Goal: Transaction & Acquisition: Purchase product/service

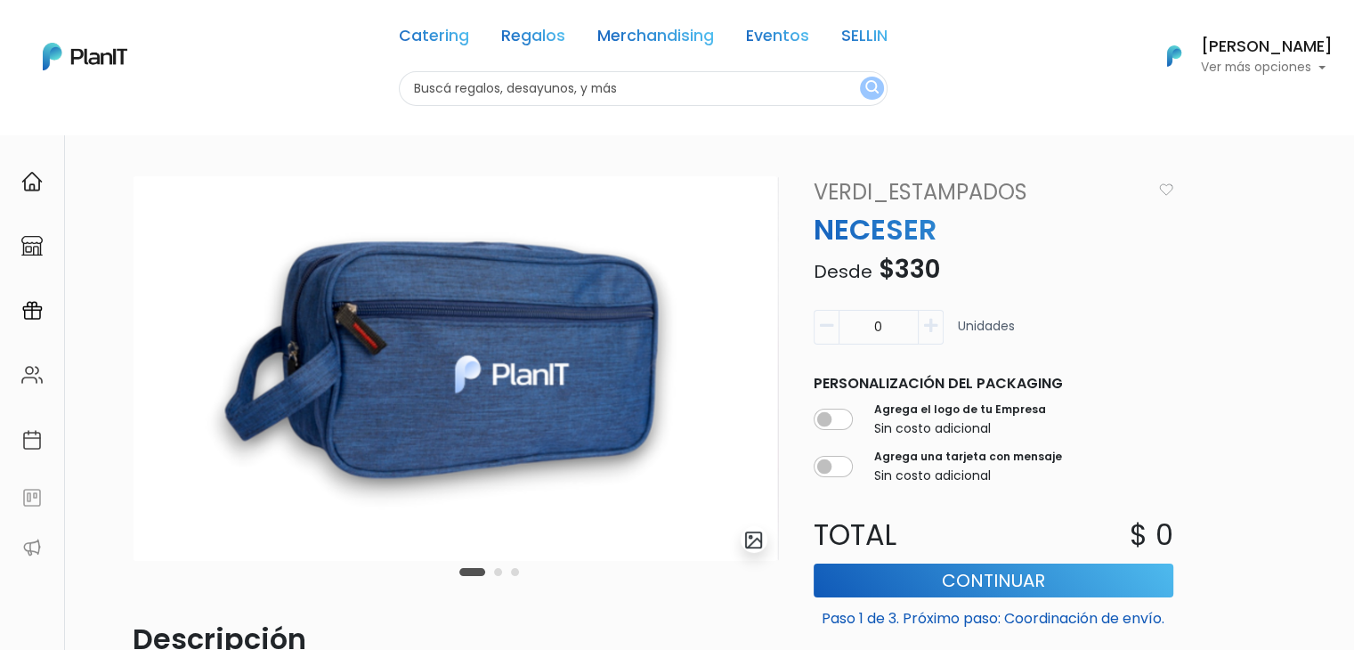
click at [508, 85] on input "text" at bounding box center [643, 88] width 489 height 35
type input "linconl"
click at [860, 77] on button "submit" at bounding box center [872, 88] width 24 height 23
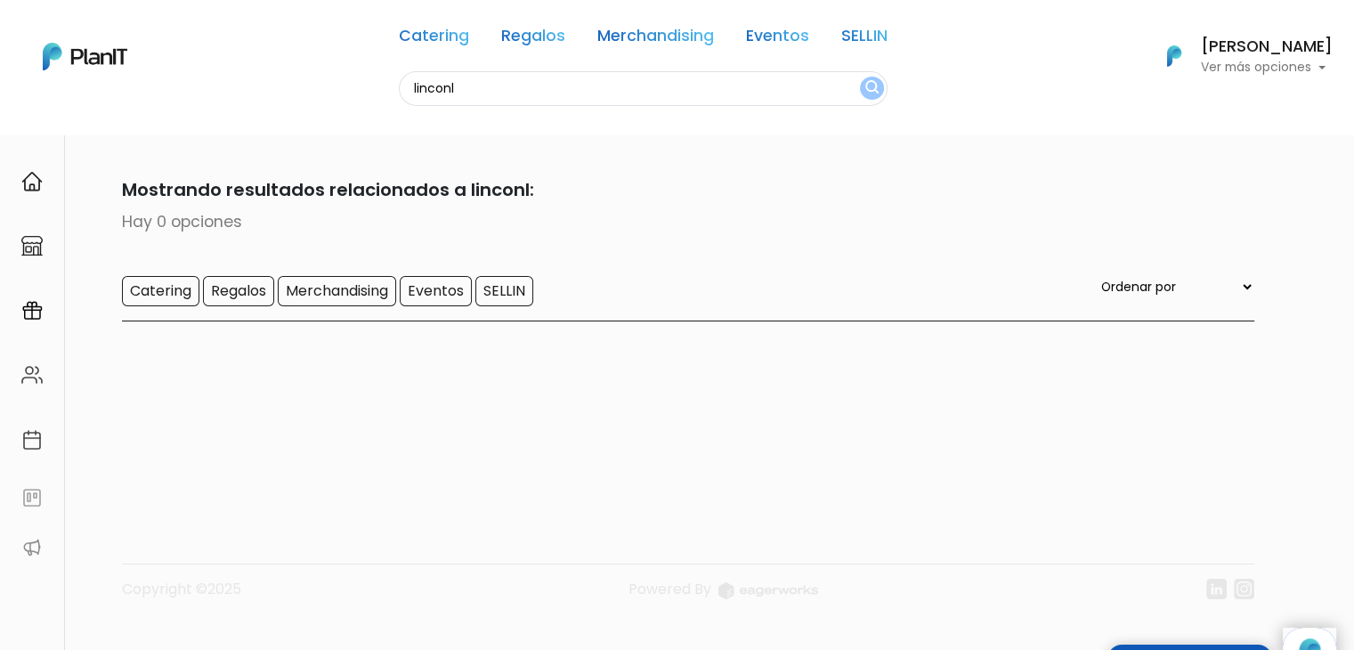
click at [463, 77] on input "linconl" at bounding box center [643, 88] width 489 height 35
click at [522, 33] on link "Regalos" at bounding box center [533, 38] width 64 height 21
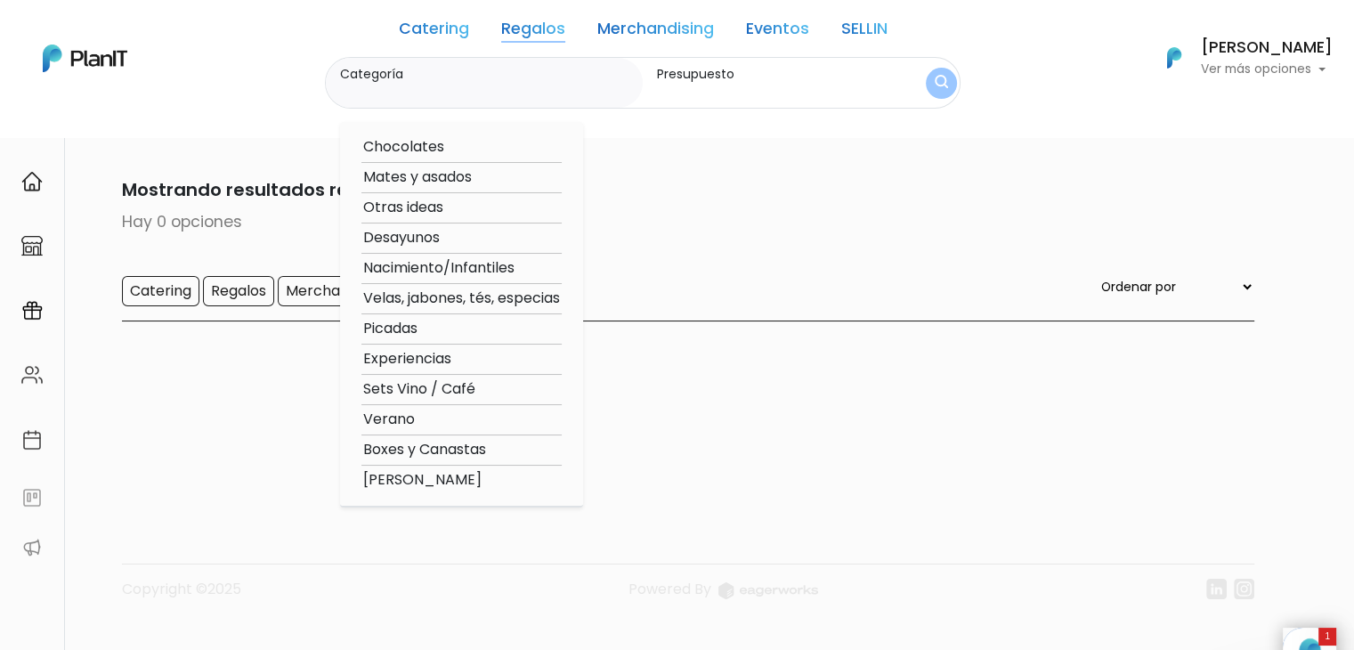
click at [450, 175] on option "Mates y asados" at bounding box center [461, 177] width 200 height 22
type input "Mates y asados"
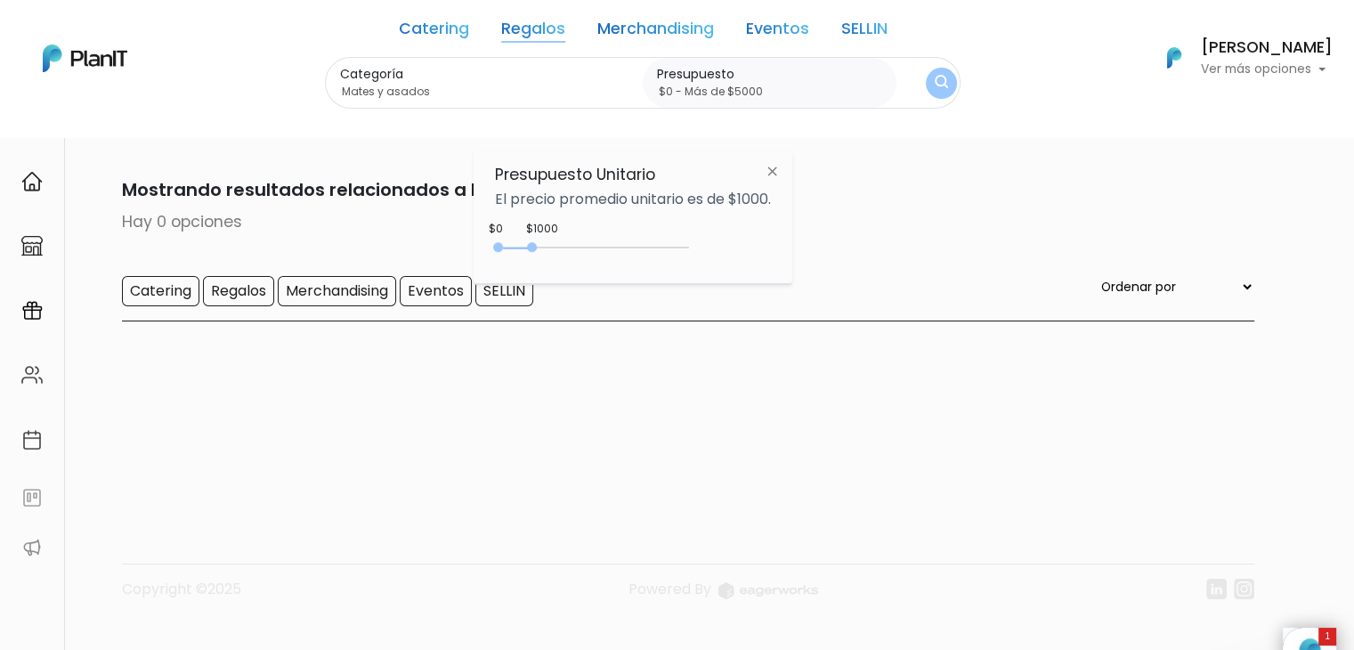
type input "$0 - Más de $5000"
drag, startPoint x: 536, startPoint y: 247, endPoint x: 737, endPoint y: 261, distance: 201.7
click at [737, 261] on div "+$5000 $0 0 : 5000 0 5000 0,5000" at bounding box center [633, 251] width 276 height 36
click at [951, 90] on button "submit" at bounding box center [941, 83] width 31 height 31
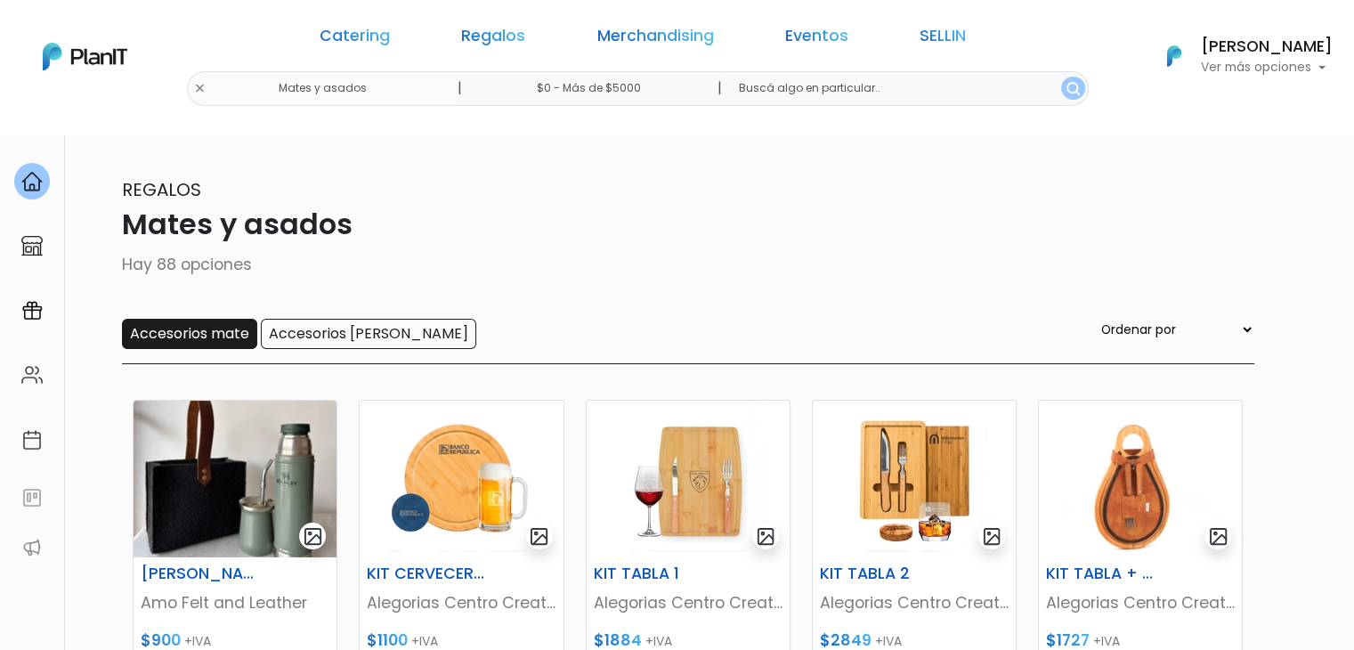
click at [177, 334] on input "Accesorios mate" at bounding box center [189, 334] width 135 height 30
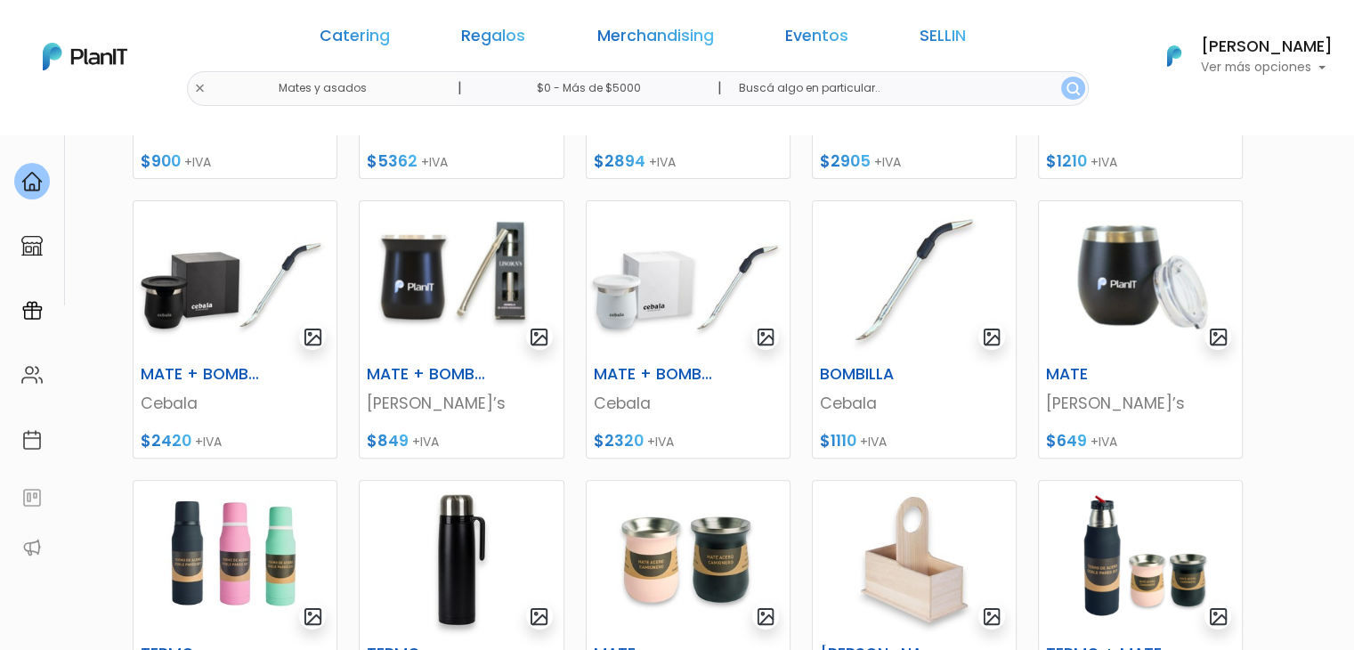
click at [1125, 298] on img at bounding box center [1140, 279] width 203 height 157
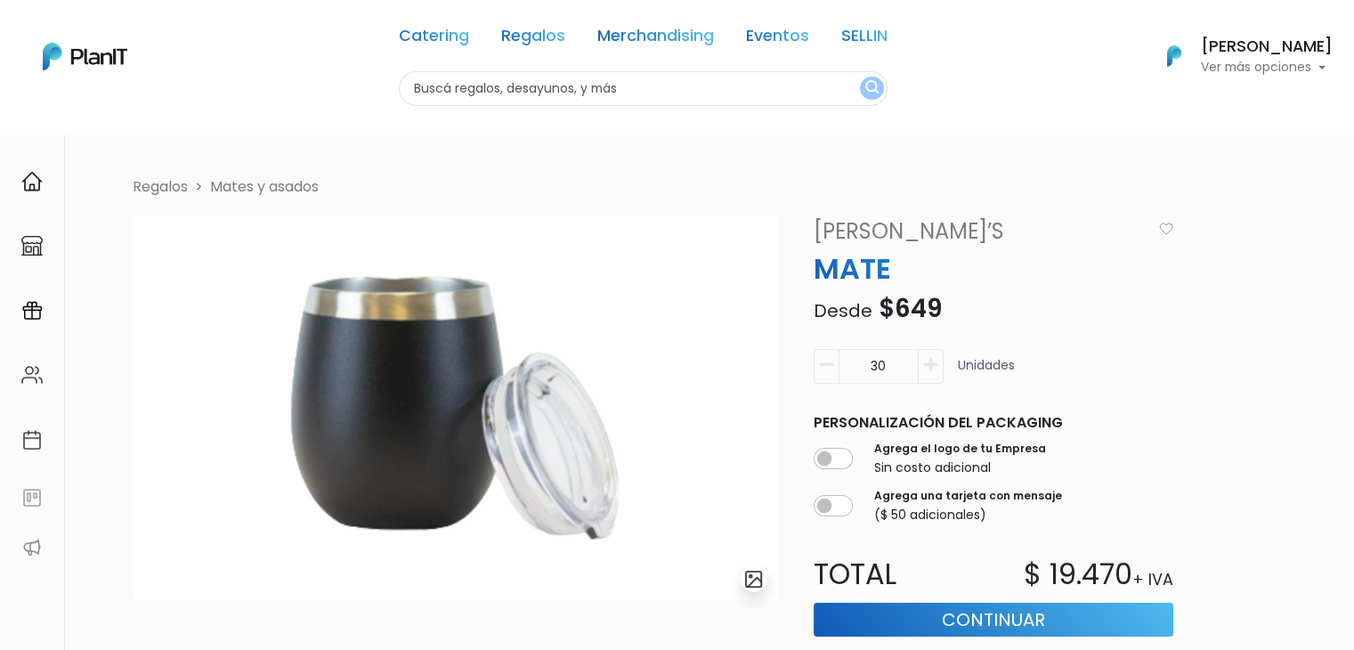
drag, startPoint x: 904, startPoint y: 360, endPoint x: 840, endPoint y: 360, distance: 64.1
click at [840, 360] on input "30" at bounding box center [878, 366] width 80 height 35
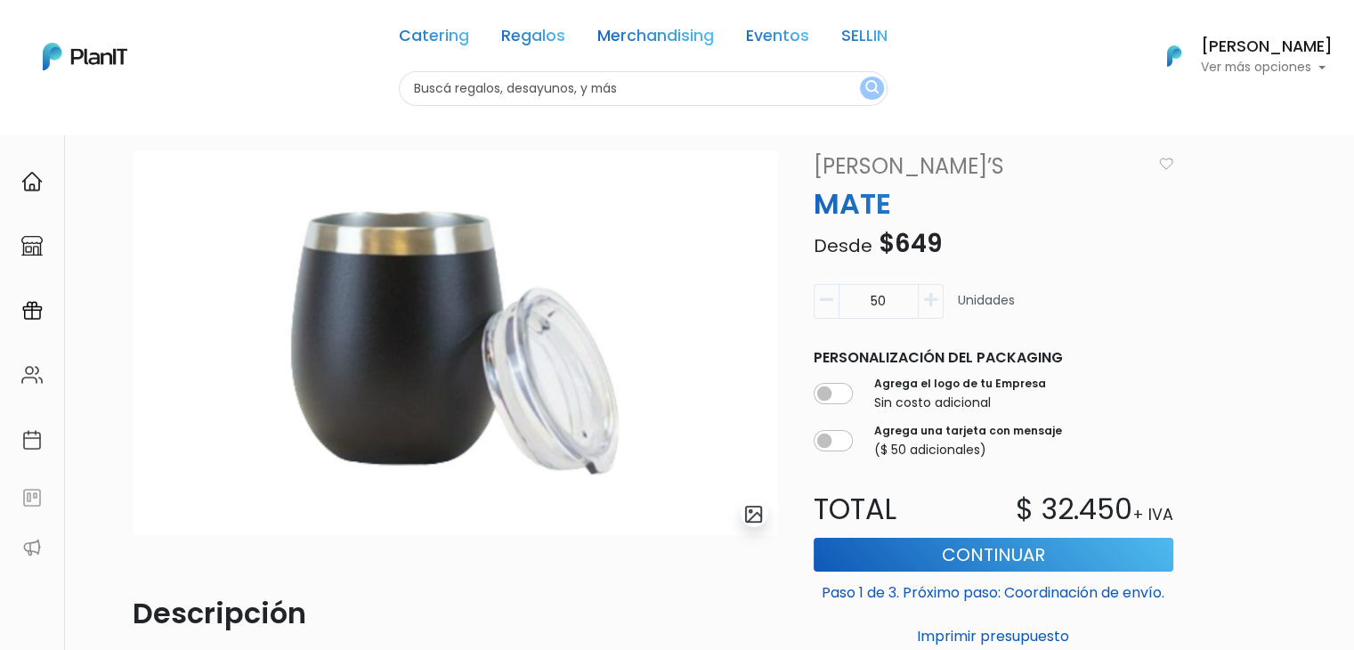
scroll to position [70, 0]
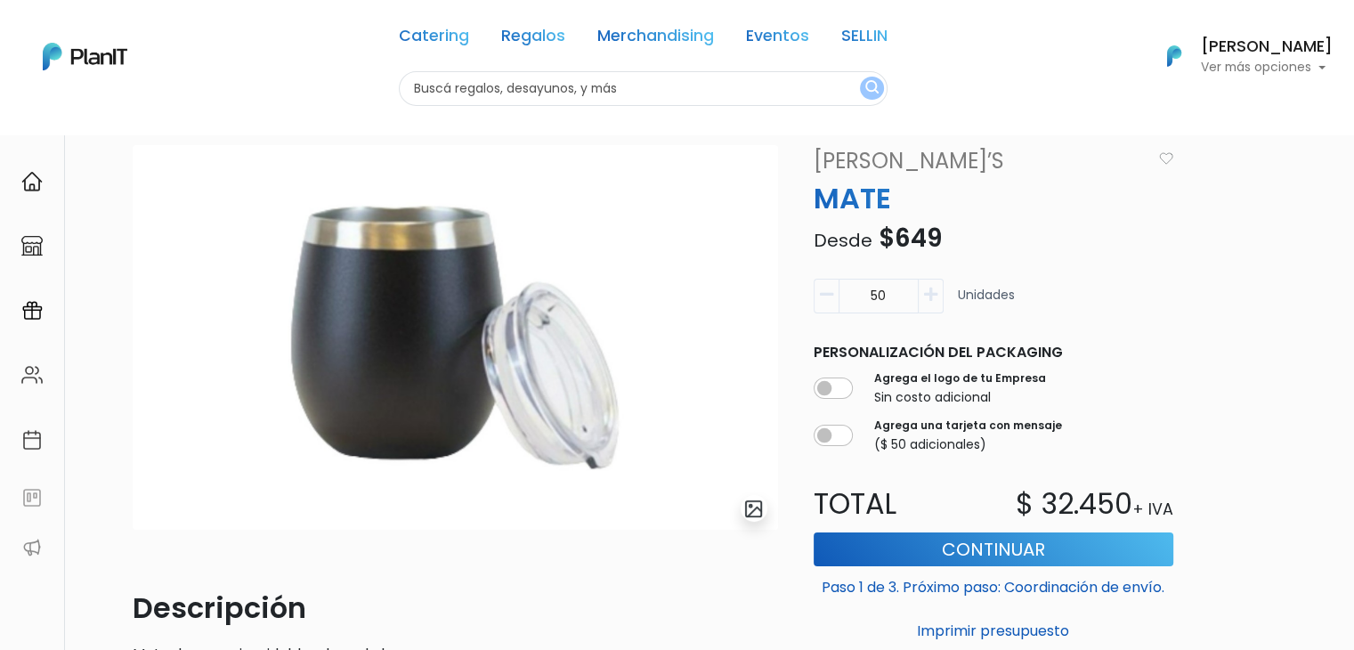
type input "50"
